Goal: Navigation & Orientation: Find specific page/section

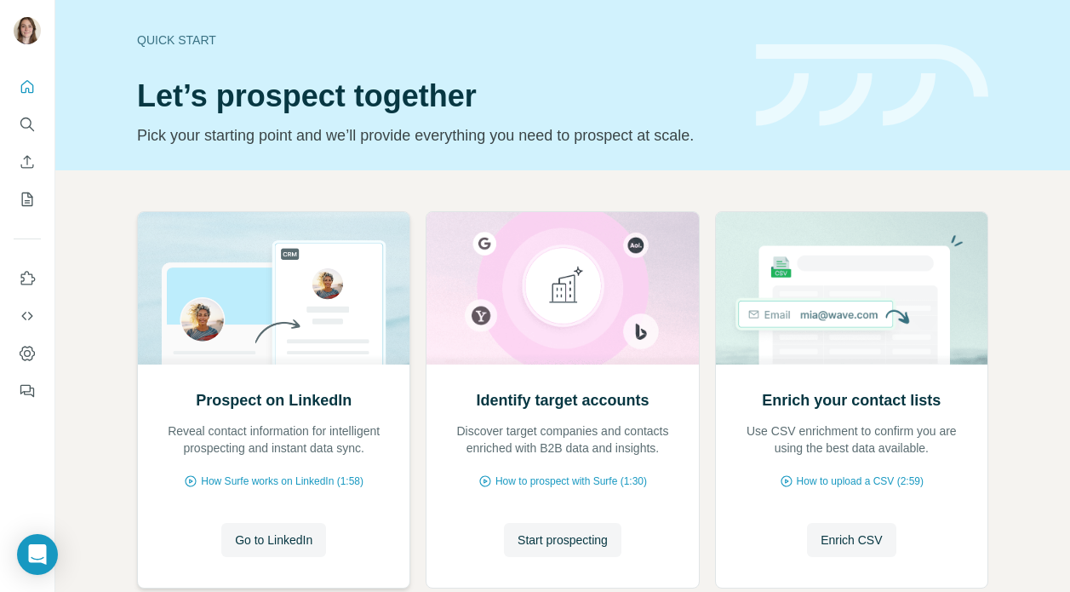
scroll to position [106, 0]
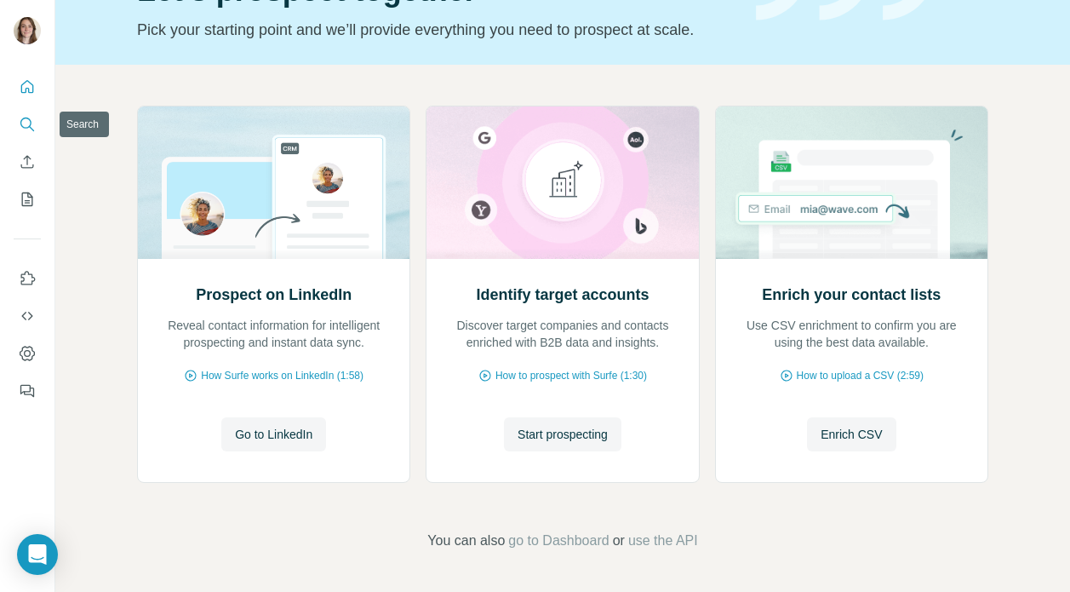
click at [32, 123] on icon "Search" at bounding box center [27, 124] width 17 height 17
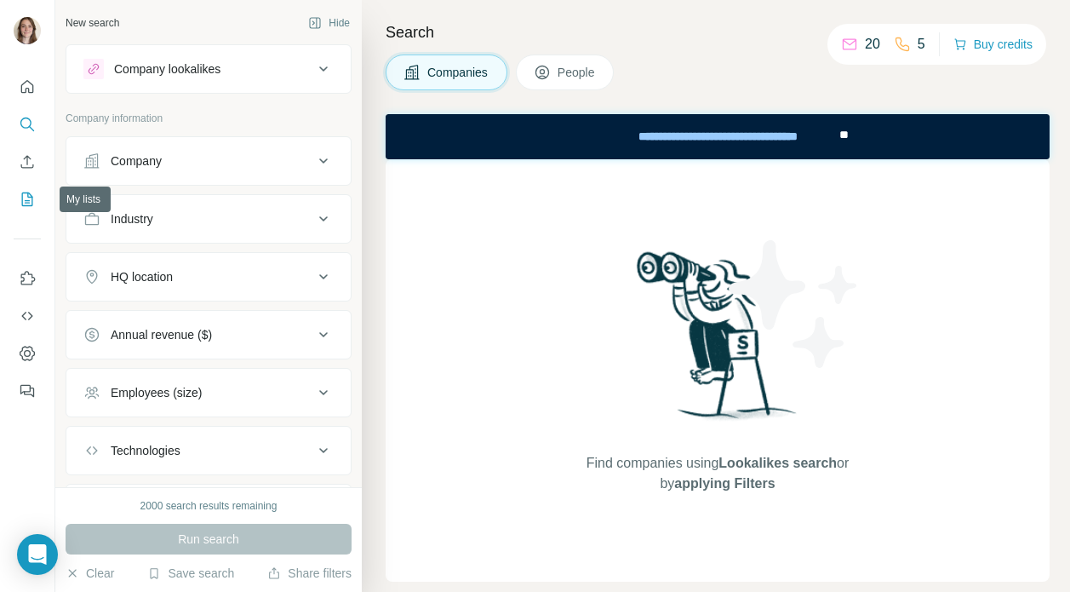
click at [24, 198] on icon "My lists" at bounding box center [27, 199] width 17 height 17
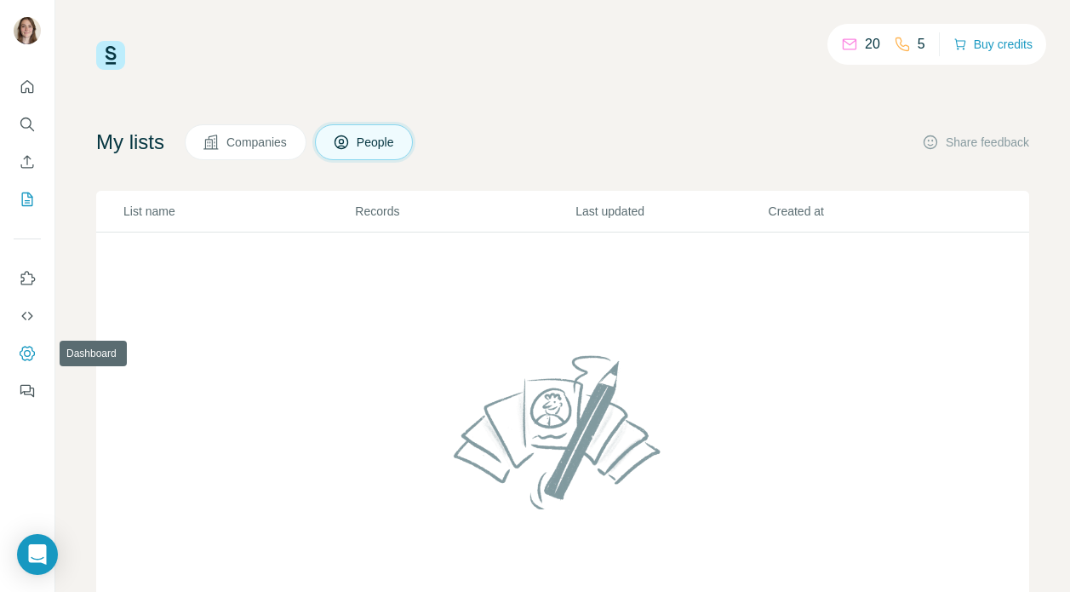
click at [27, 347] on icon "Dashboard" at bounding box center [27, 353] width 15 height 14
